Goal: Transaction & Acquisition: Purchase product/service

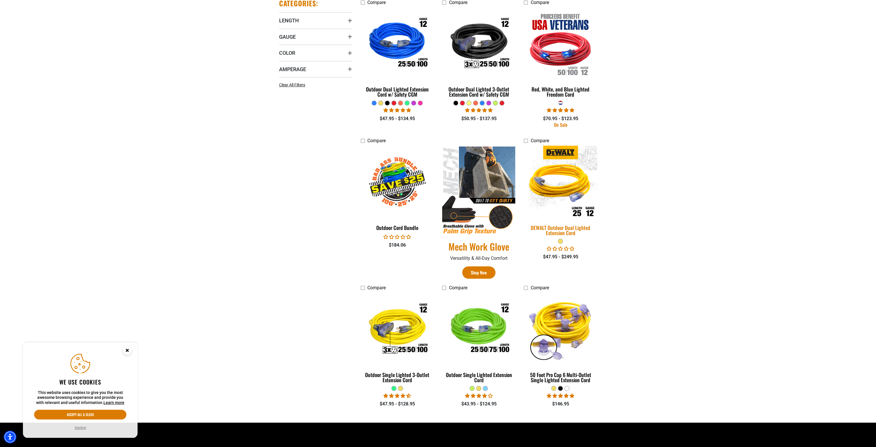
scroll to position [172, 0]
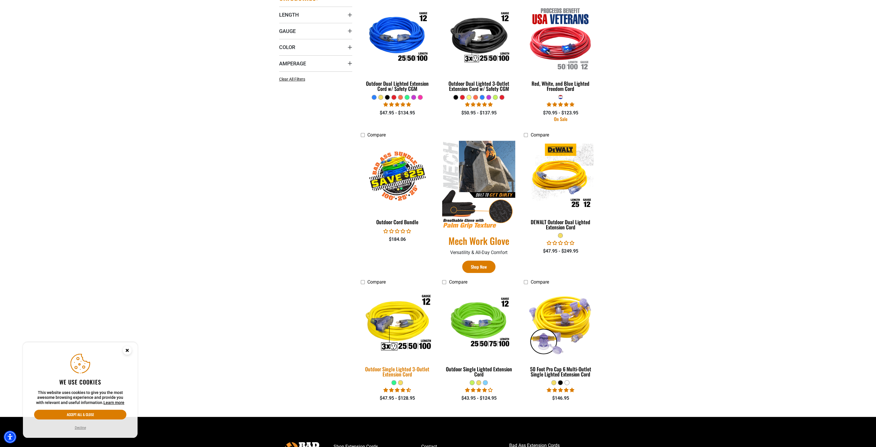
click at [401, 351] on img at bounding box center [397, 323] width 80 height 73
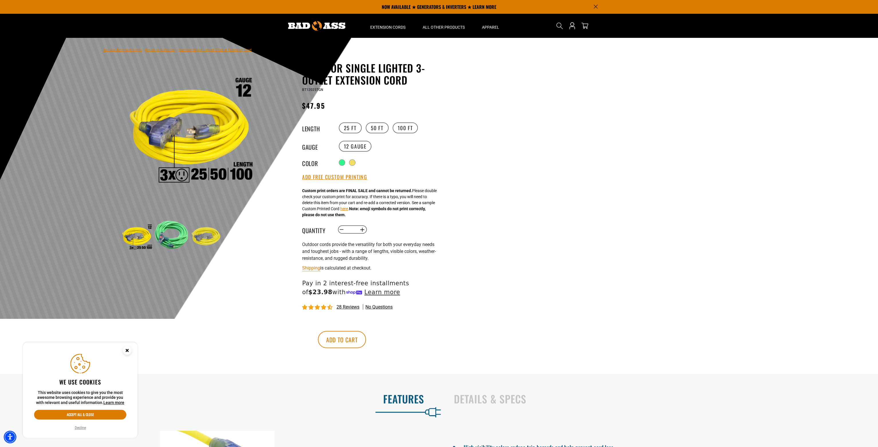
click at [128, 349] on icon "Close this option" at bounding box center [127, 350] width 2 height 2
click at [375, 133] on label "50 FT" at bounding box center [377, 127] width 23 height 11
click at [406, 133] on label "100 FT" at bounding box center [406, 127] width 26 height 11
